Goal: Task Accomplishment & Management: Use online tool/utility

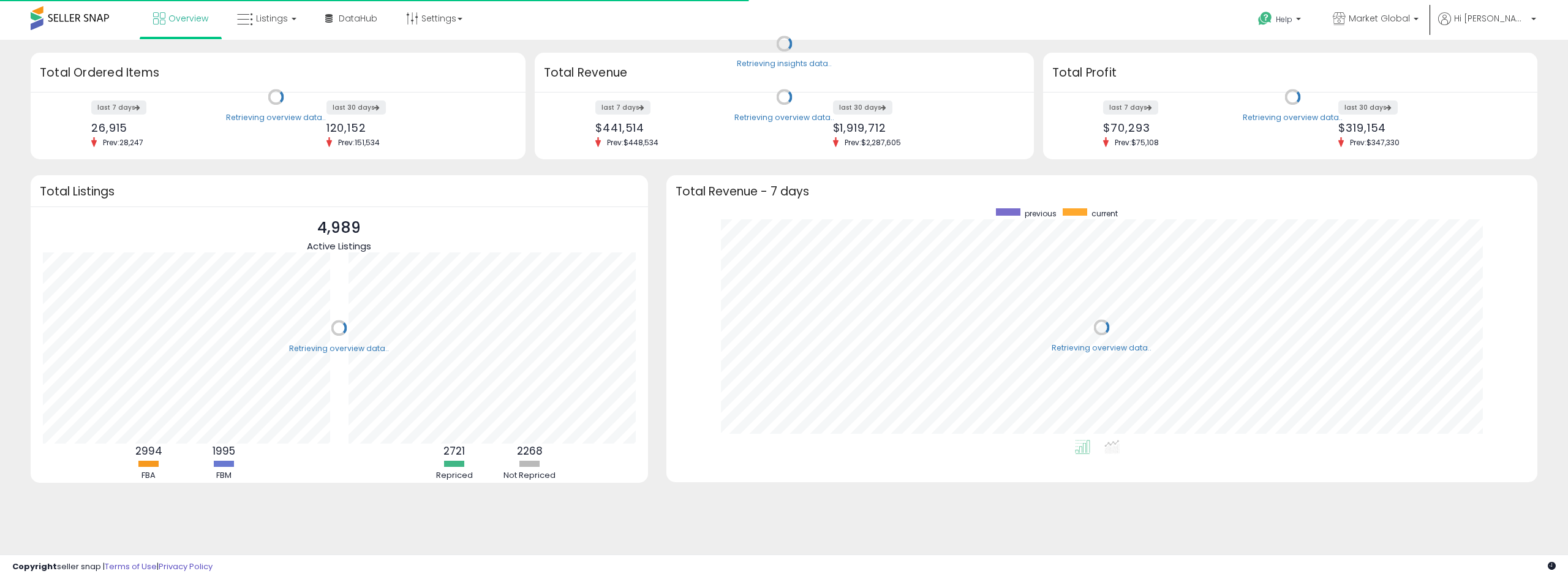
scroll to position [232, 846]
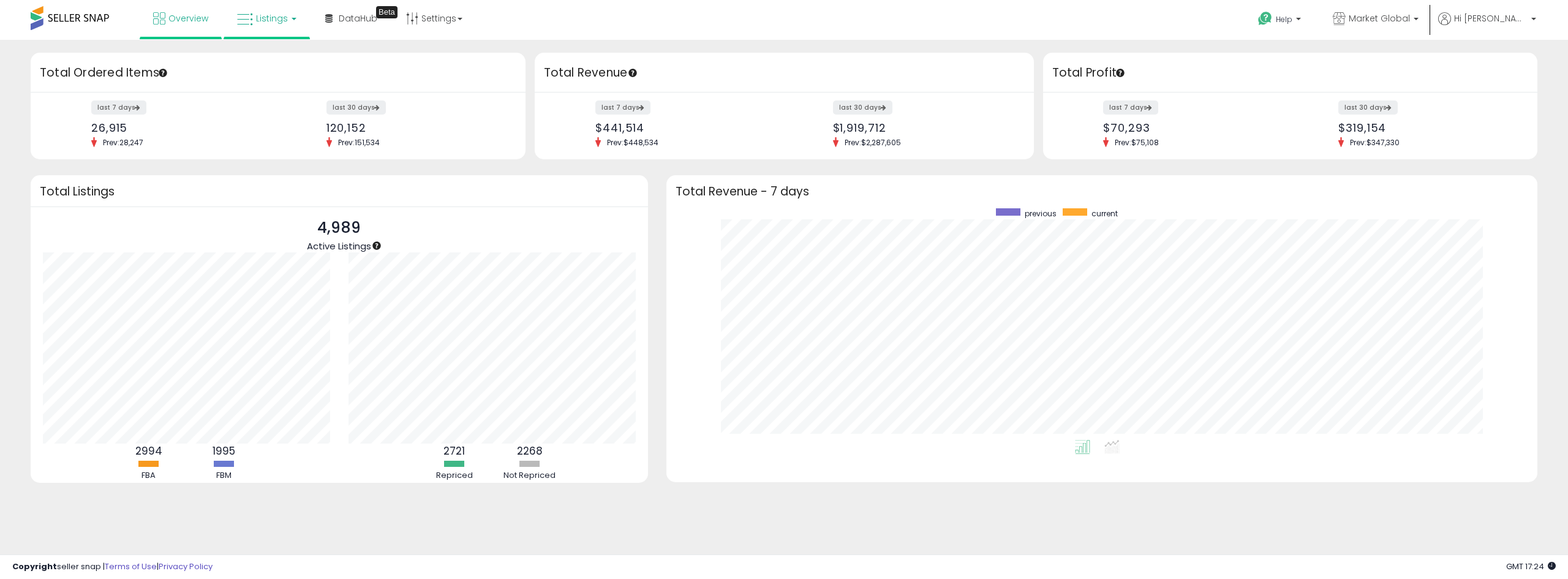
click at [261, 18] on span "Listings" at bounding box center [272, 19] width 32 height 12
click at [269, 60] on icon at bounding box center [275, 60] width 53 height 16
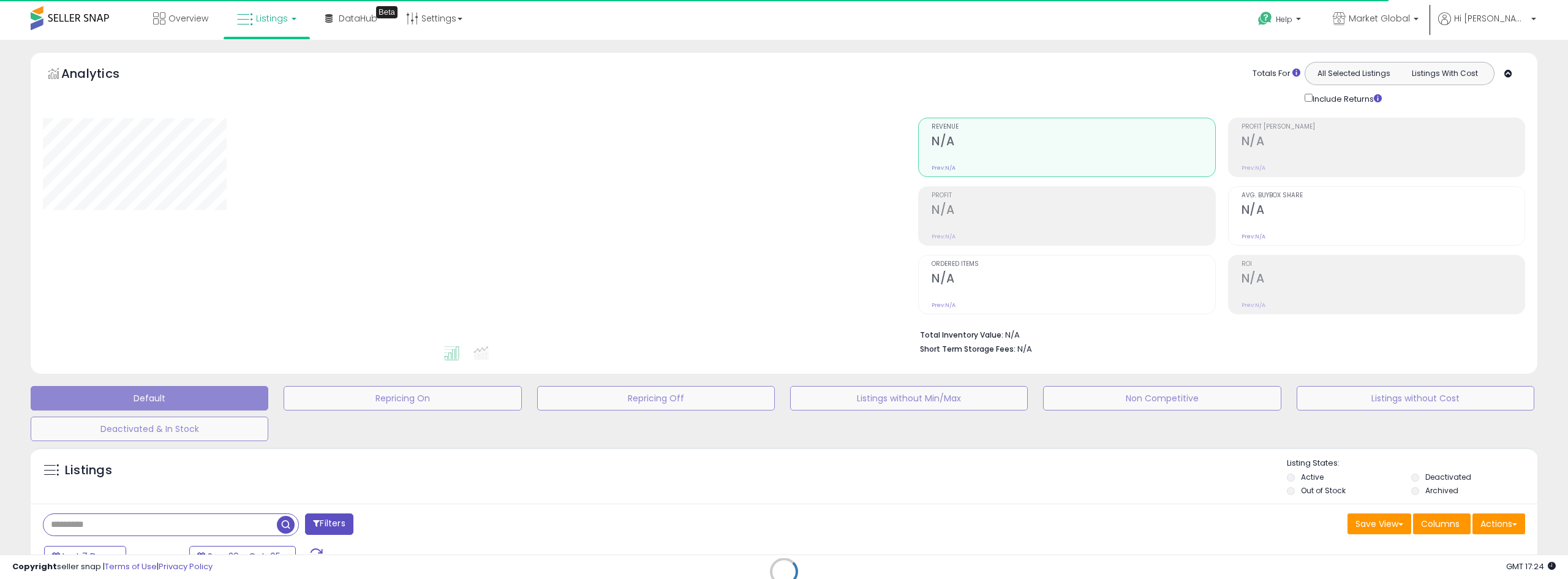
click at [319, 523] on div "Retrieving listings data.." at bounding box center [784, 581] width 1525 height 280
select select "*"
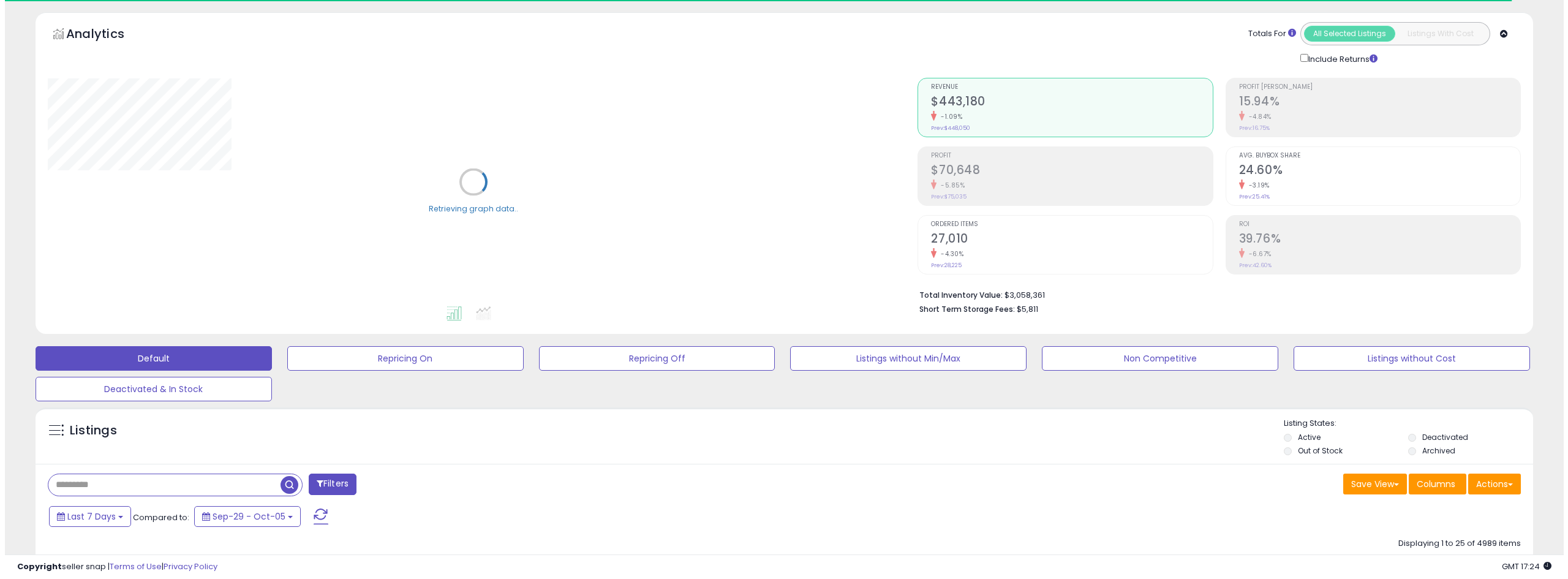
scroll to position [61, 0]
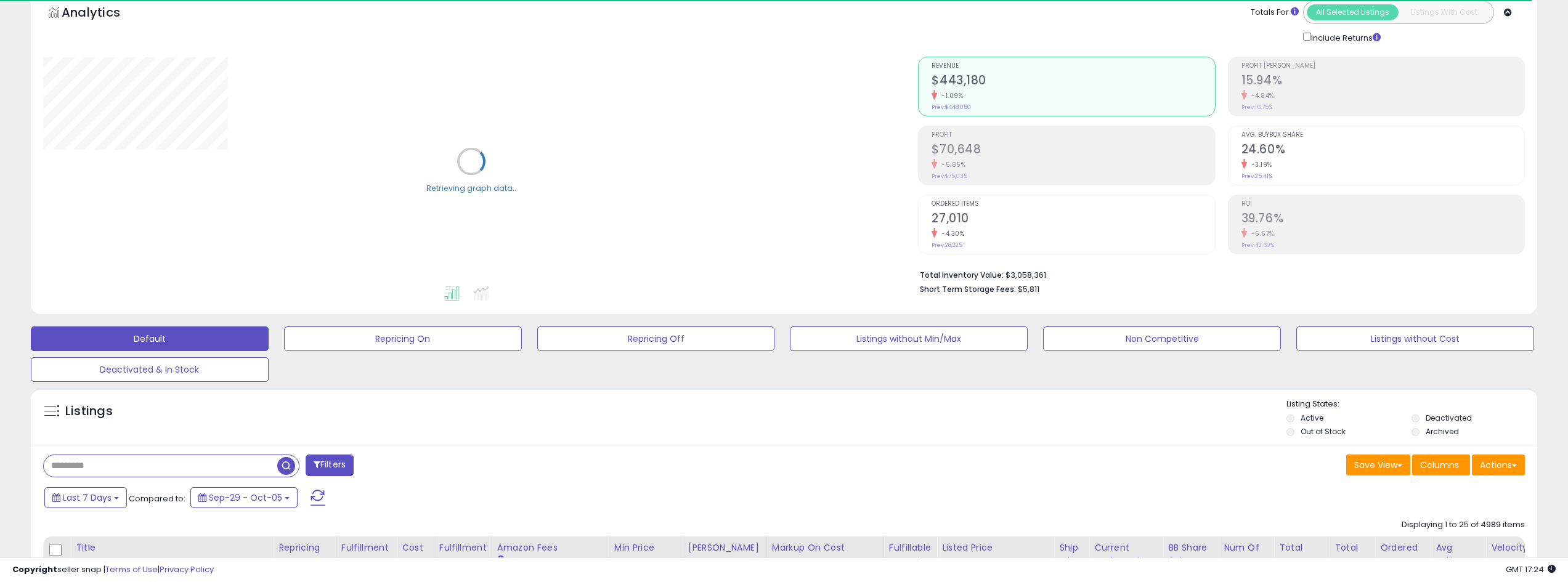
click at [338, 458] on button "Filters" at bounding box center [329, 465] width 48 height 22
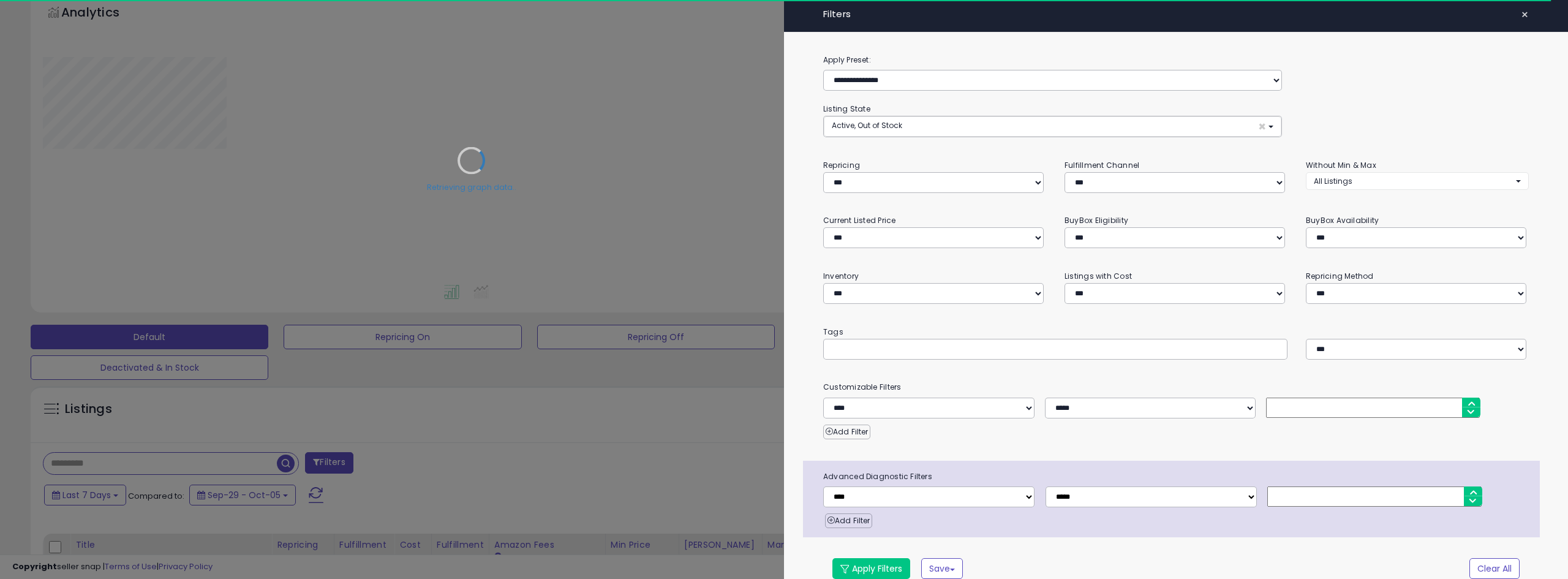
click at [906, 121] on div "Retrieving graph data.." at bounding box center [472, 170] width 876 height 251
click at [928, 132] on button "Active, Out of Stock ×" at bounding box center [1053, 126] width 458 height 20
click at [876, 191] on span "Deactivated" at bounding box center [862, 194] width 46 height 10
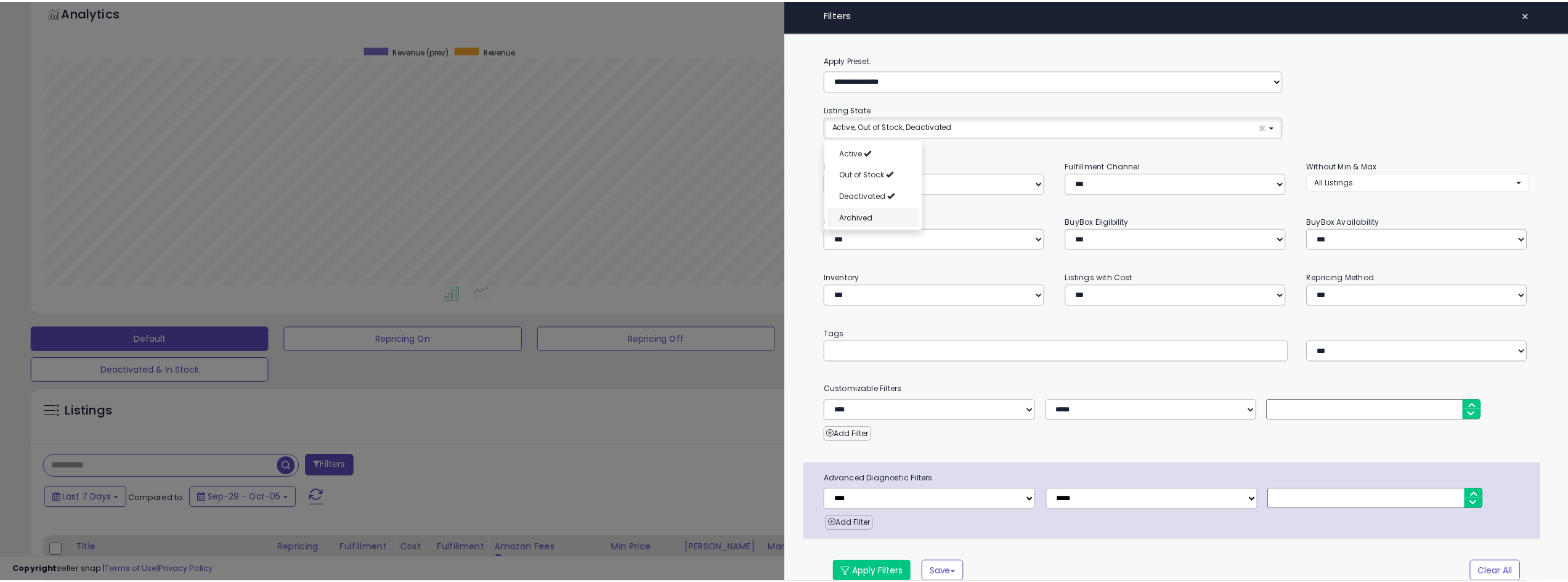
scroll to position [253, 881]
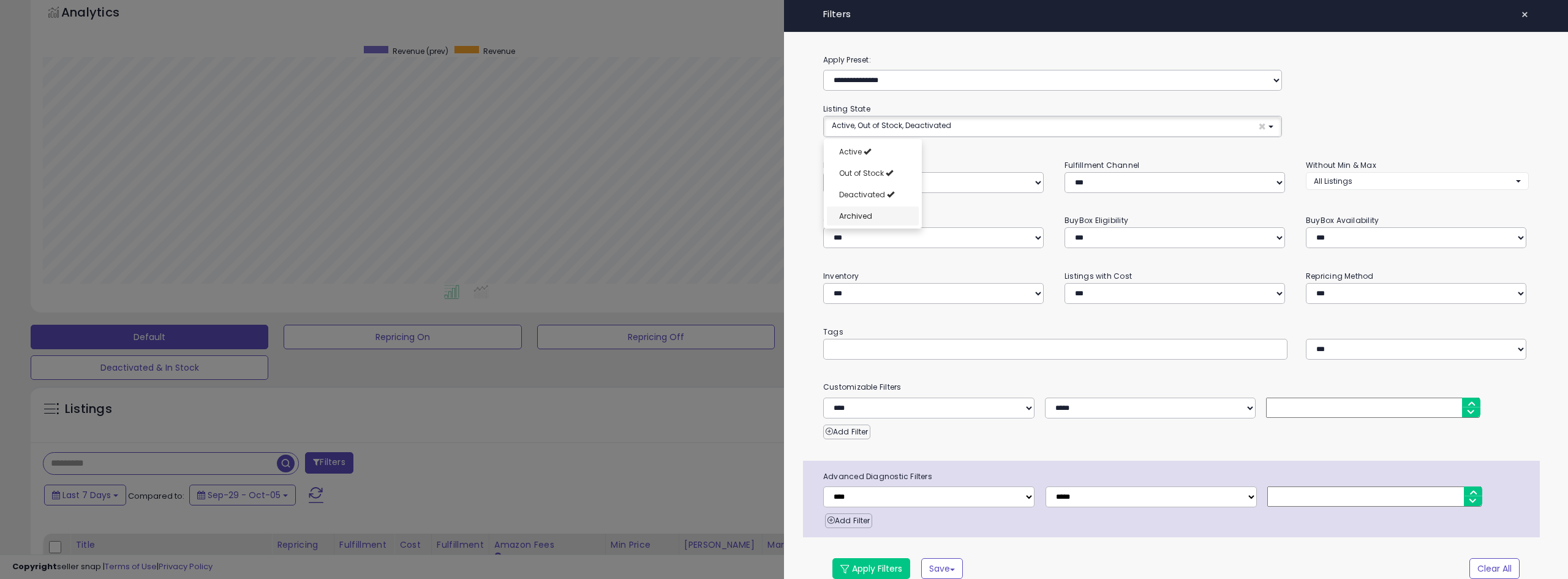
select select "**********"
click at [864, 216] on span "Archived" at bounding box center [856, 216] width 33 height 10
click at [876, 562] on button "Apply Filters" at bounding box center [871, 569] width 78 height 21
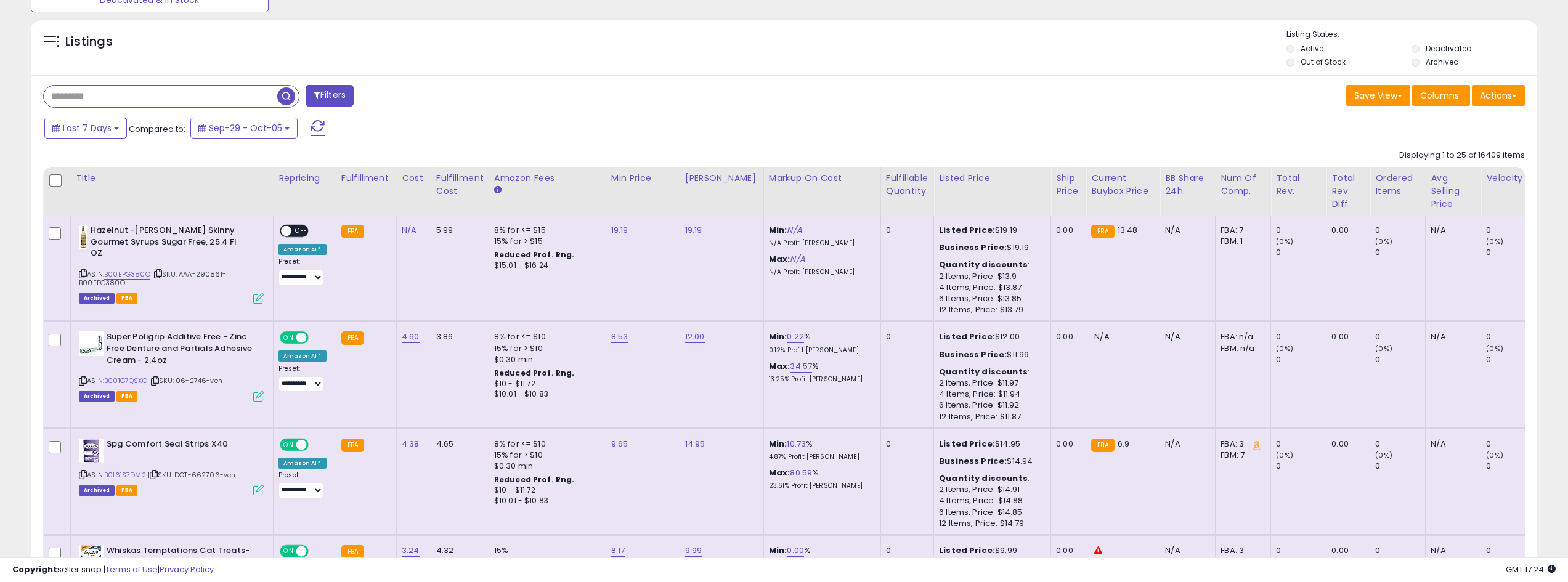
scroll to position [253, 876]
click at [1496, 96] on button "Actions" at bounding box center [1498, 96] width 53 height 21
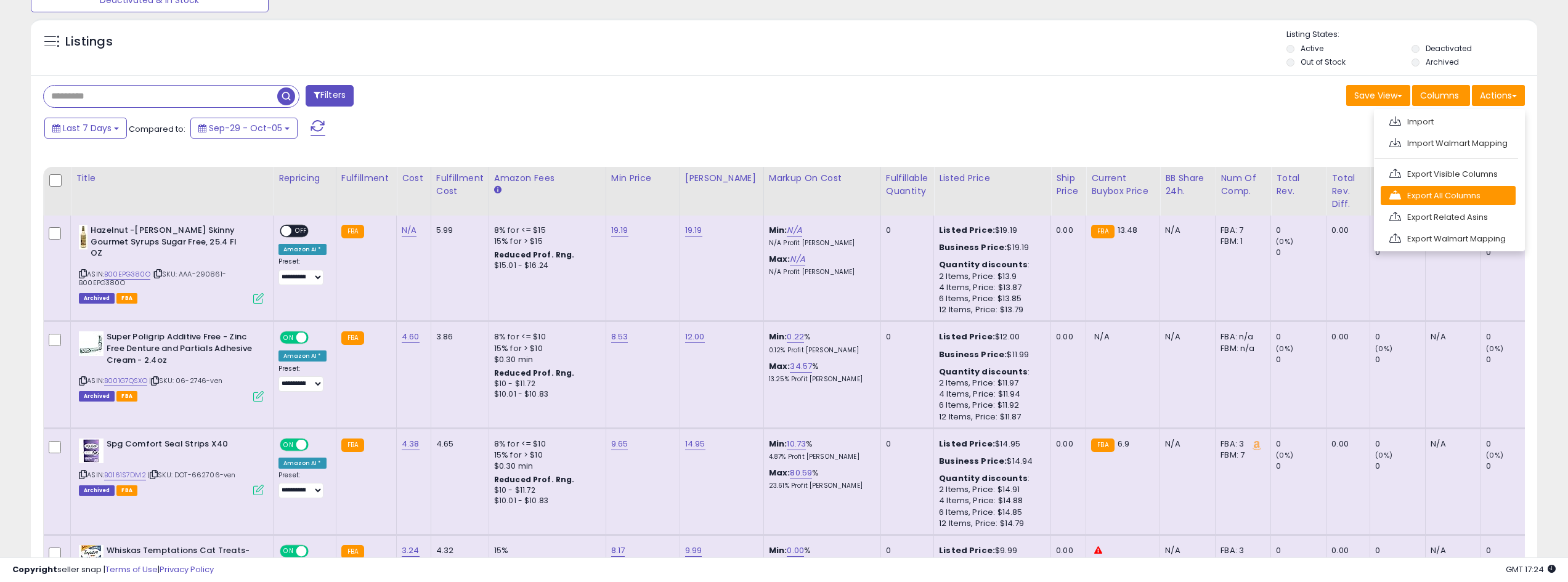
click at [1461, 197] on link "Export All Columns" at bounding box center [1448, 195] width 135 height 19
